Goal: Task Accomplishment & Management: Manage account settings

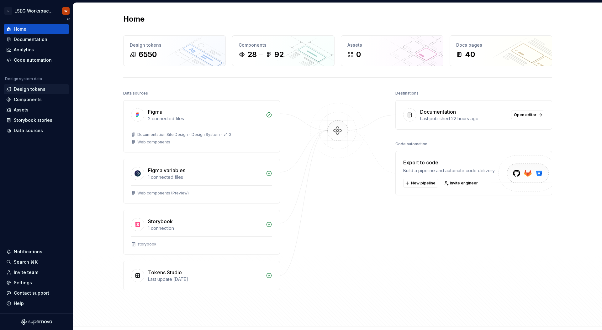
click at [40, 91] on div "Design tokens" at bounding box center [30, 89] width 32 height 6
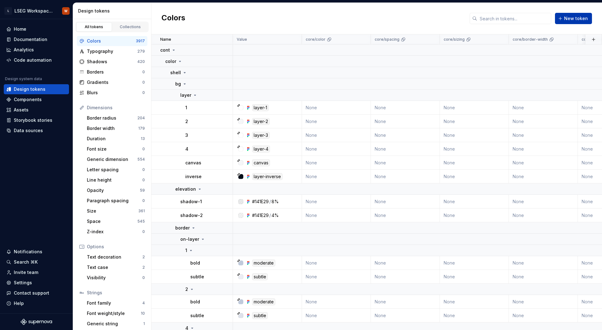
click at [570, 16] on span "New token" at bounding box center [576, 18] width 24 height 6
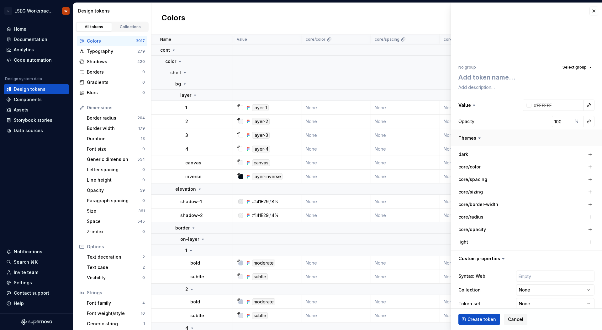
type textarea "*"
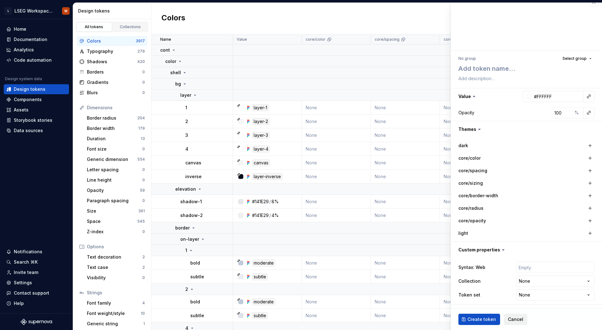
click at [523, 320] on button "Cancel" at bounding box center [516, 319] width 24 height 11
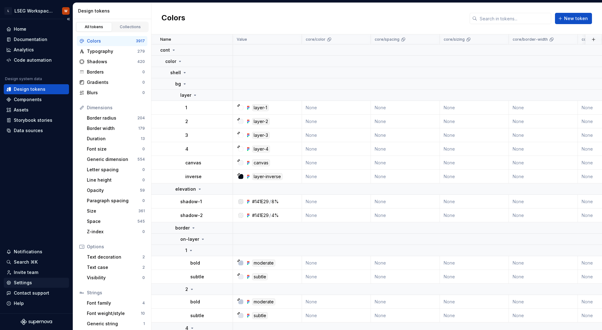
click at [24, 284] on div "Settings" at bounding box center [23, 283] width 18 height 6
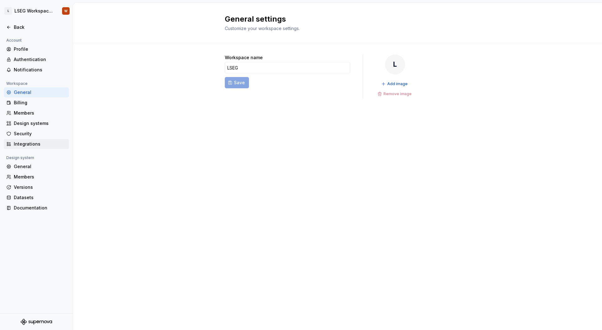
click at [39, 141] on div "Integrations" at bounding box center [40, 144] width 53 height 6
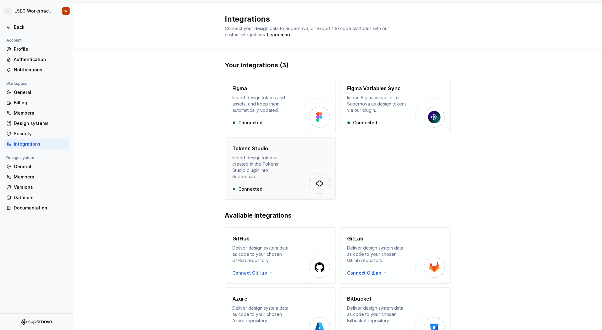
click at [315, 156] on img "button" at bounding box center [314, 178] width 44 height 44
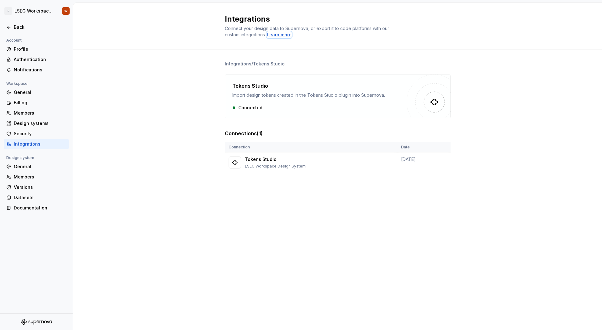
click at [284, 34] on div "Learn more" at bounding box center [279, 35] width 25 height 6
click at [176, 94] on div "Integrations / Tokens Studio Tokens Studio Import design tokens created in the …" at bounding box center [337, 123] width 529 height 147
click at [13, 27] on div "Back" at bounding box center [36, 27] width 60 height 6
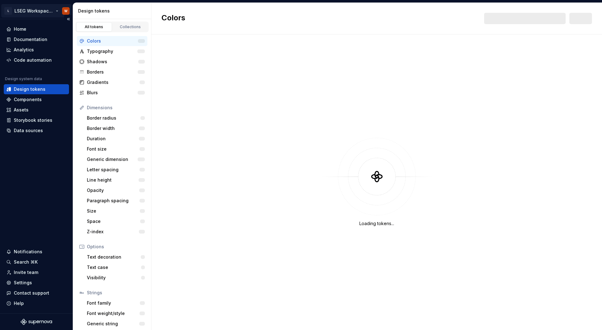
click at [40, 11] on html "L LSEG Workspace Design System W Home Documentation Analytics Code automation D…" at bounding box center [301, 165] width 602 height 330
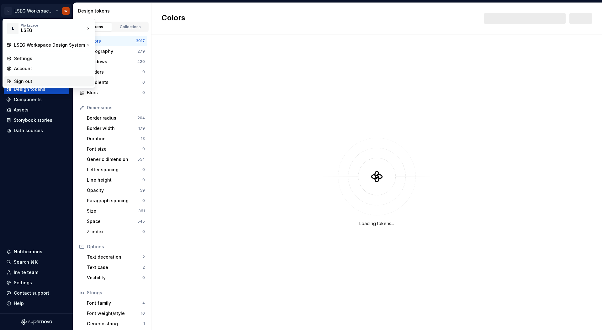
click at [26, 81] on div "Sign out" at bounding box center [52, 81] width 77 height 6
